Goal: Task Accomplishment & Management: Use online tool/utility

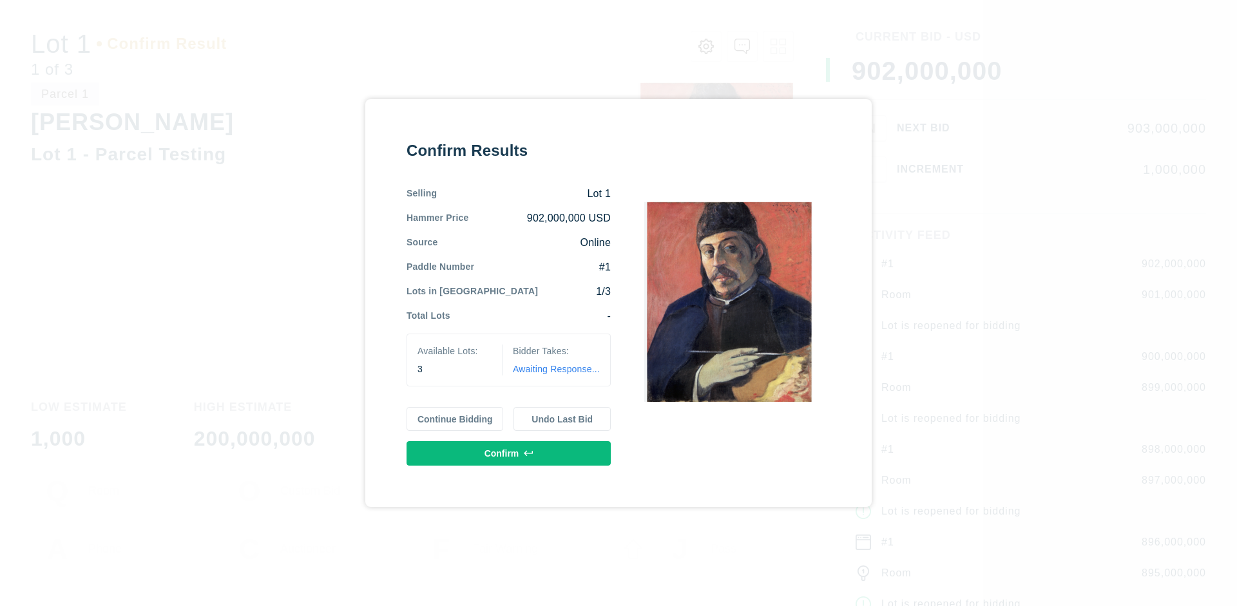
click at [455, 419] on button "Continue Bidding" at bounding box center [454, 419] width 97 height 24
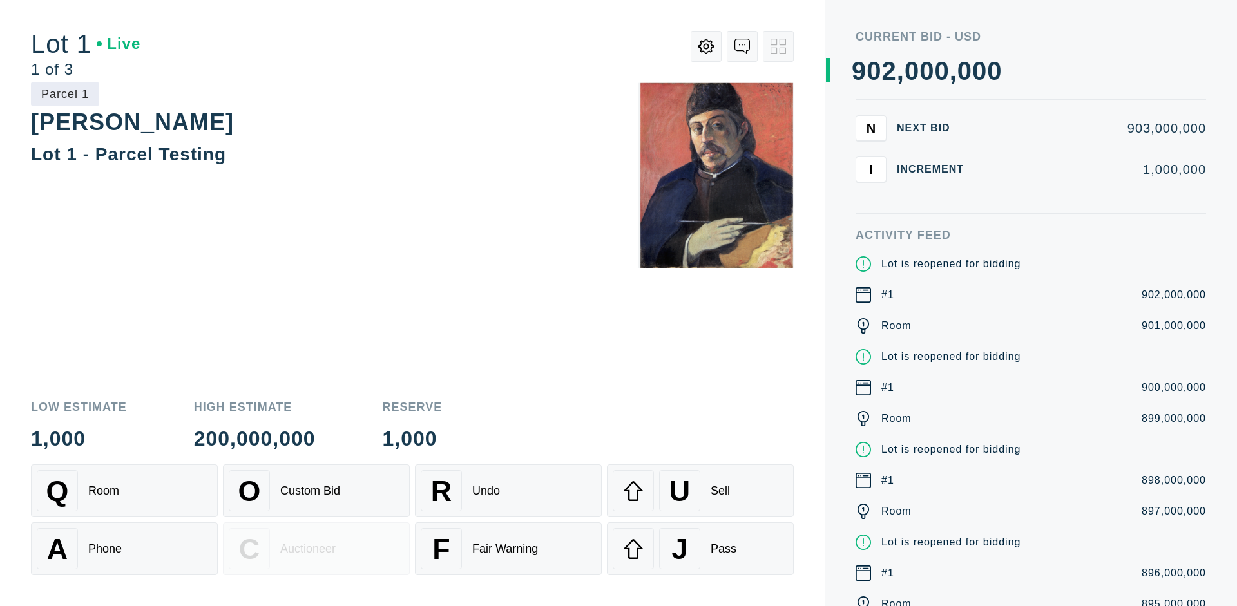
click at [124, 491] on div "Q Room" at bounding box center [124, 490] width 175 height 41
